Goal: Browse casually

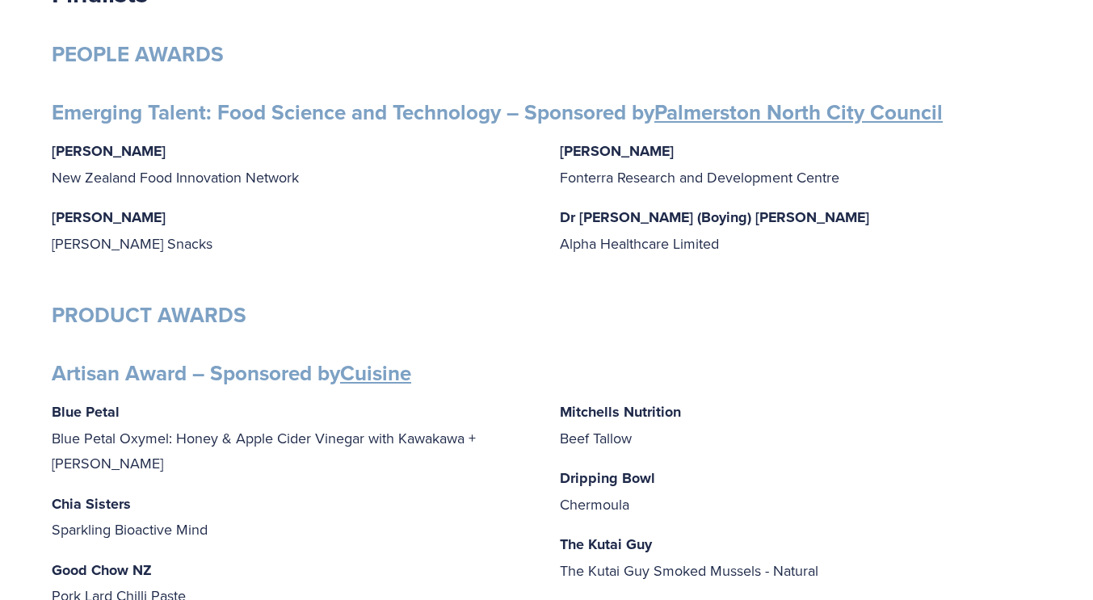
scroll to position [238, 0]
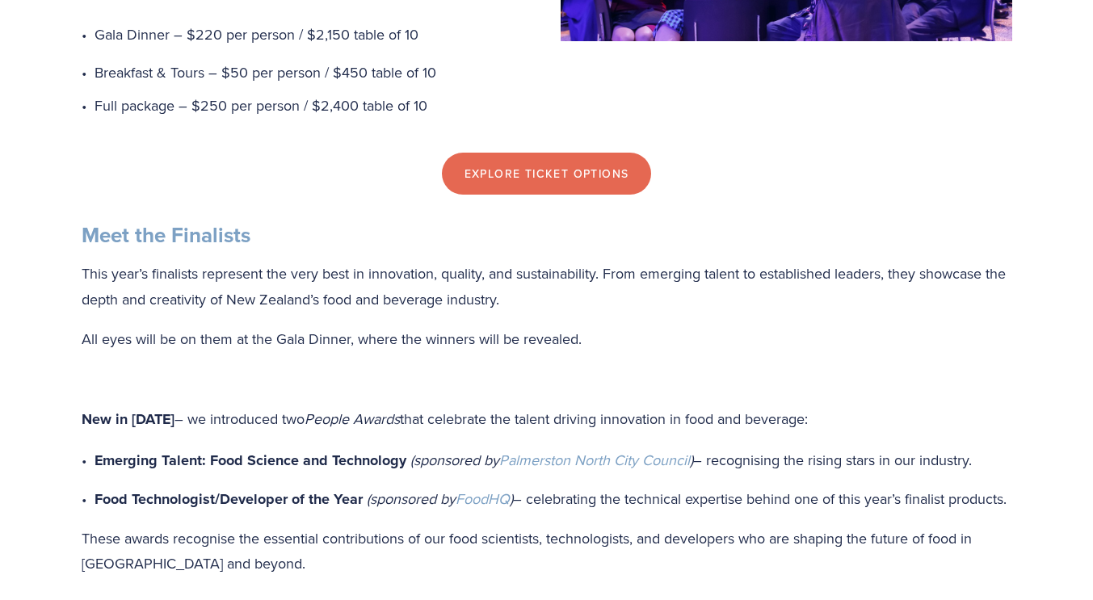
scroll to position [1358, 0]
